Goal: Information Seeking & Learning: Learn about a topic

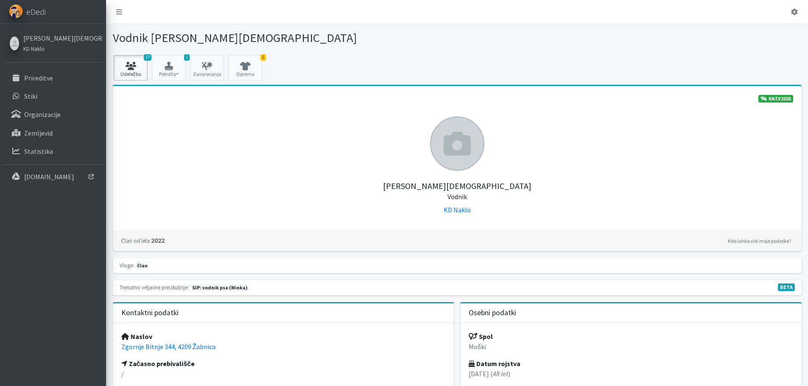
click at [136, 72] on link "17 Udeležba" at bounding box center [131, 67] width 34 height 25
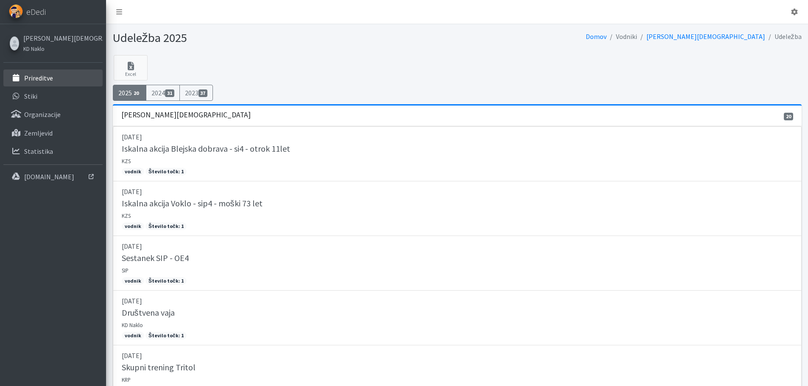
click at [40, 79] on p "Prireditve" at bounding box center [38, 78] width 29 height 8
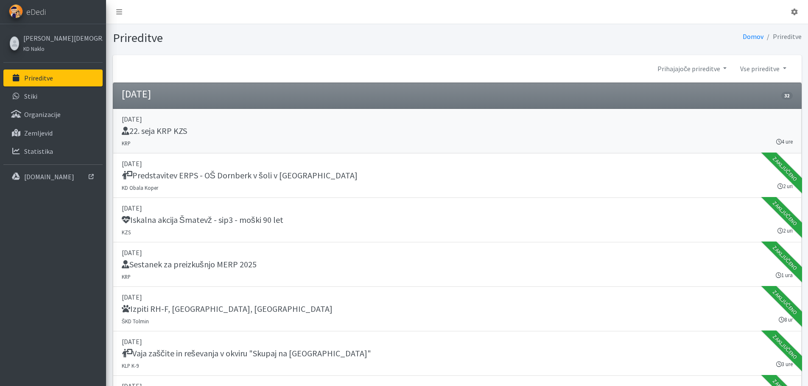
click at [174, 131] on h5 "22. seja KRP KZS" at bounding box center [154, 131] width 65 height 10
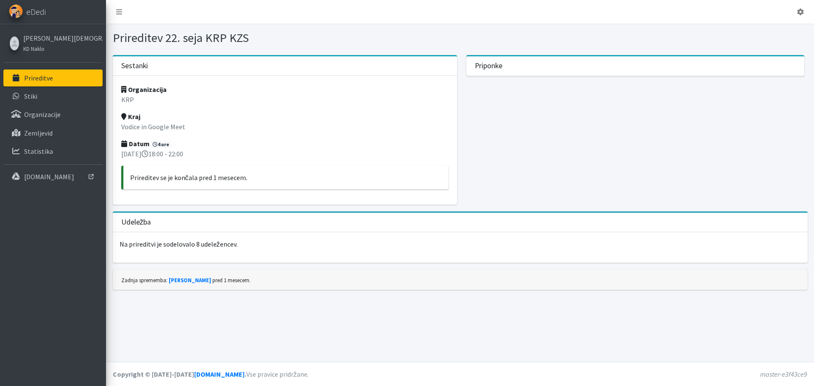
click at [39, 77] on p "Prireditve" at bounding box center [38, 78] width 29 height 8
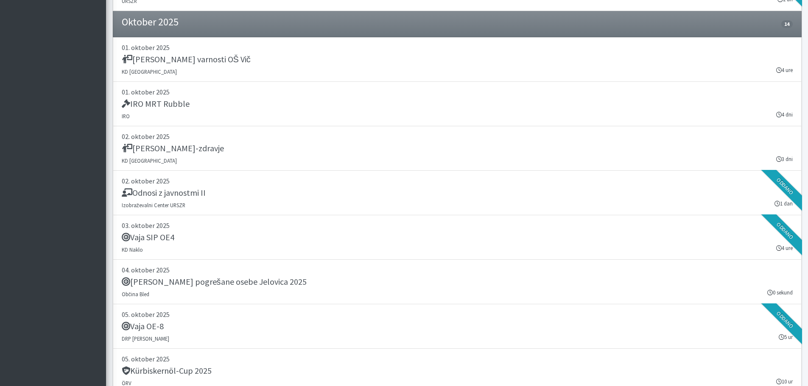
scroll to position [1526, 0]
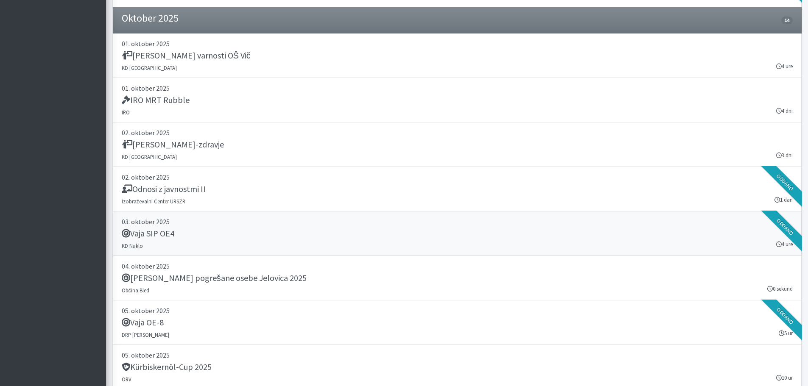
click at [163, 232] on h5 "Vaja SIP OE4" at bounding box center [148, 234] width 53 height 10
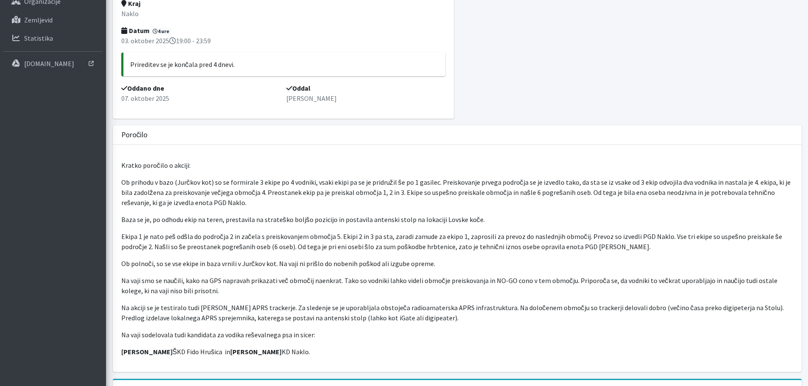
scroll to position [127, 0]
